Goal: Task Accomplishment & Management: Use online tool/utility

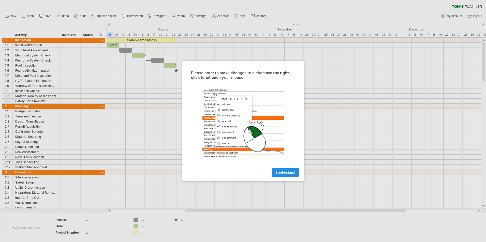
click at [290, 173] on span "I understand" at bounding box center [285, 173] width 19 height 4
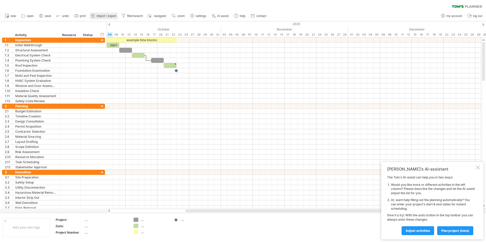
click at [111, 16] on span "import / export" at bounding box center [107, 16] width 20 height 4
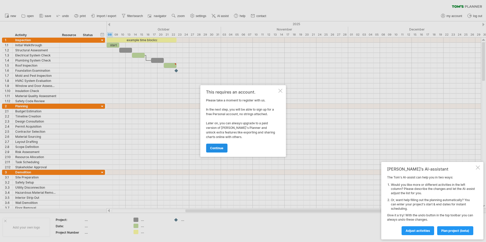
click at [216, 147] on span "continue" at bounding box center [216, 148] width 13 height 4
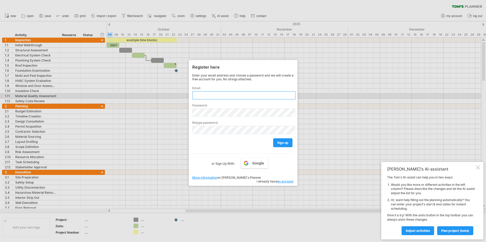
click at [201, 97] on input "text" at bounding box center [243, 95] width 103 height 8
click at [202, 95] on input "text" at bounding box center [243, 95] width 103 height 8
type input "**********"
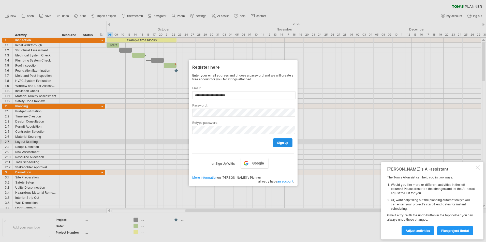
click at [280, 143] on span "sign up" at bounding box center [282, 143] width 11 height 4
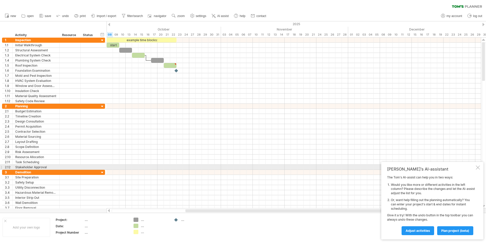
click at [479, 169] on div at bounding box center [478, 168] width 4 height 4
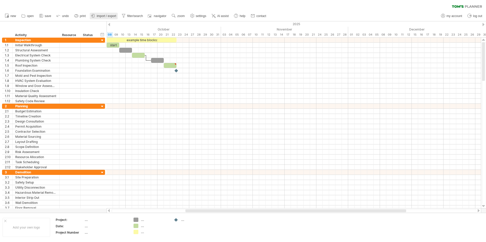
click at [107, 16] on span "import / export" at bounding box center [107, 16] width 20 height 4
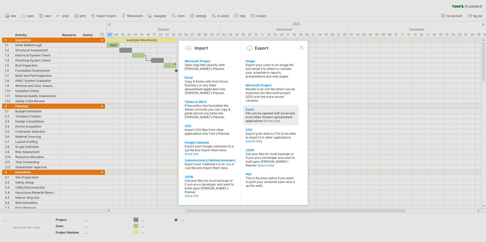
click at [259, 116] on div "File can be opened with Excel and most other modern spreadsheet applications ( …" at bounding box center [271, 117] width 50 height 11
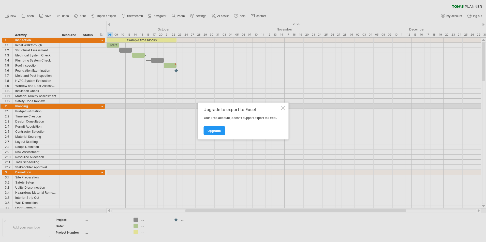
click at [283, 107] on div at bounding box center [283, 108] width 4 height 4
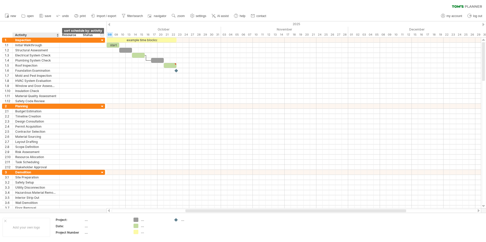
click at [58, 35] on div at bounding box center [58, 35] width 2 height 5
click at [62, 27] on div "hide start/end/duration show start/end/duration ******** Activity ******** Reso…" at bounding box center [53, 29] width 107 height 16
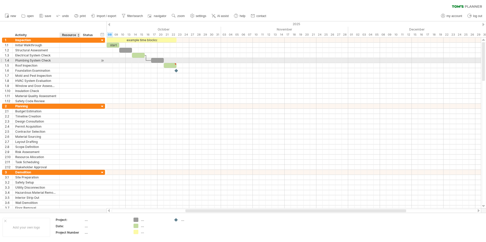
drag, startPoint x: 16, startPoint y: 20, endPoint x: 80, endPoint y: 60, distance: 76.1
click at [80, 60] on div "Trying to reach [DOMAIN_NAME] Connected again... 0% clear filter new 1" at bounding box center [243, 121] width 486 height 242
